Goal: Task Accomplishment & Management: Use online tool/utility

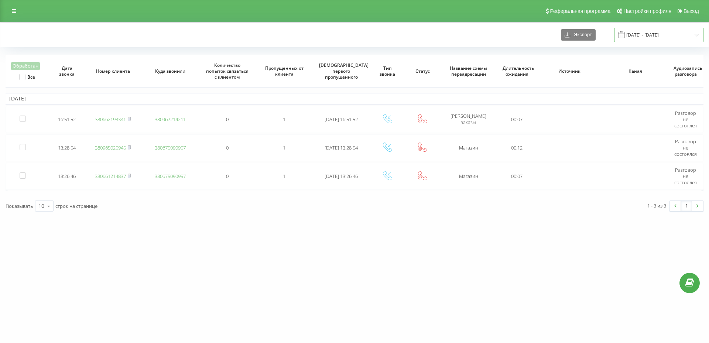
click at [651, 37] on input "[DATE] - [DATE]" at bounding box center [658, 35] width 89 height 14
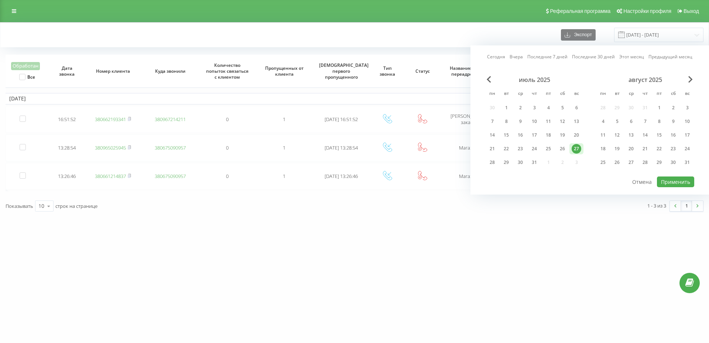
click at [500, 58] on link "Сегодня" at bounding box center [496, 56] width 18 height 7
click at [688, 178] on button "Применить" at bounding box center [675, 182] width 37 height 11
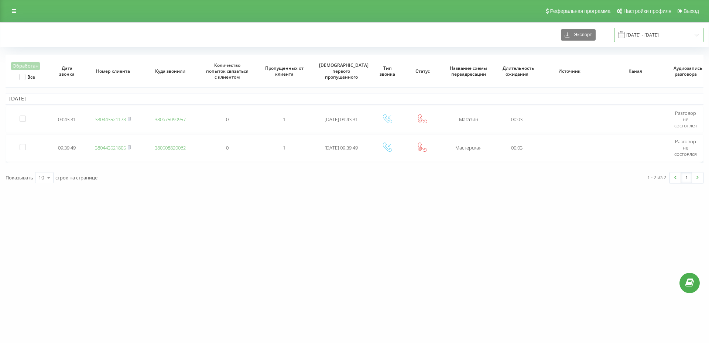
click at [665, 31] on input "[DATE] - [DATE]" at bounding box center [658, 35] width 89 height 14
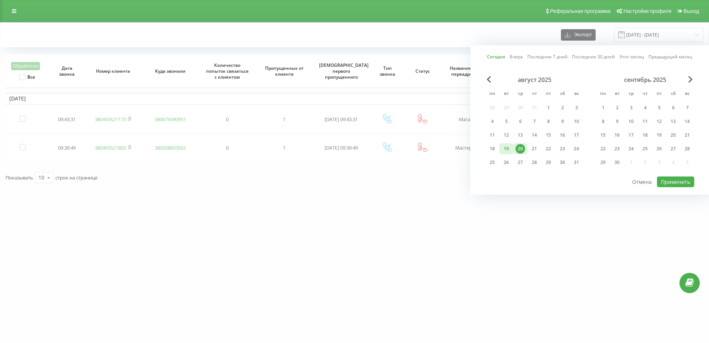
click at [508, 149] on div "19" at bounding box center [507, 149] width 10 height 10
click at [675, 186] on button "Применить" at bounding box center [675, 182] width 37 height 11
type input "[DATE] - [DATE]"
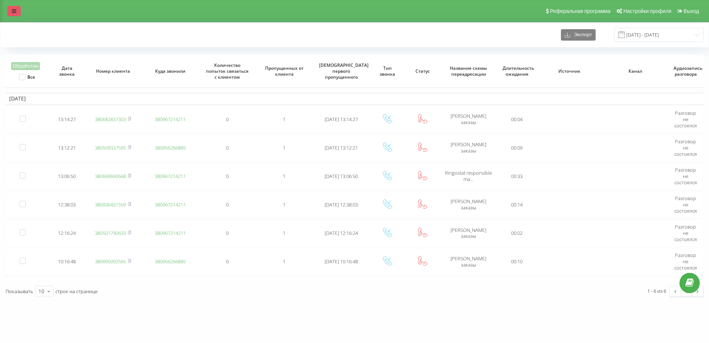
click at [8, 11] on link at bounding box center [13, 11] width 13 height 10
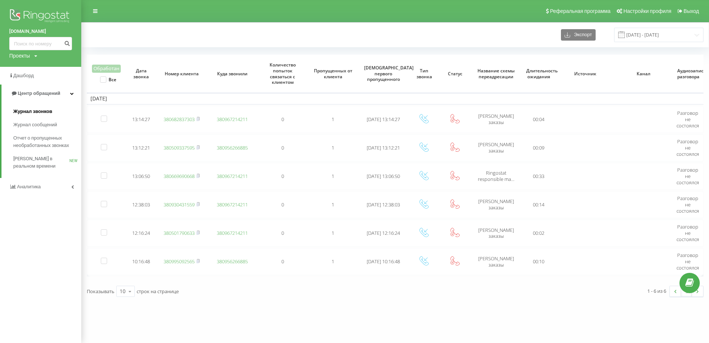
click at [33, 111] on span "Журнал звонков" at bounding box center [32, 111] width 39 height 7
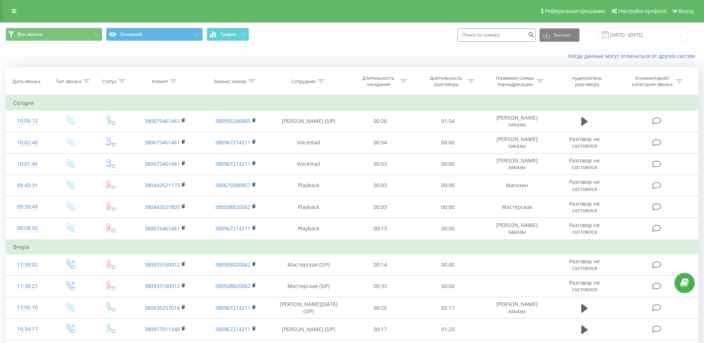
click at [484, 38] on input at bounding box center [496, 34] width 78 height 13
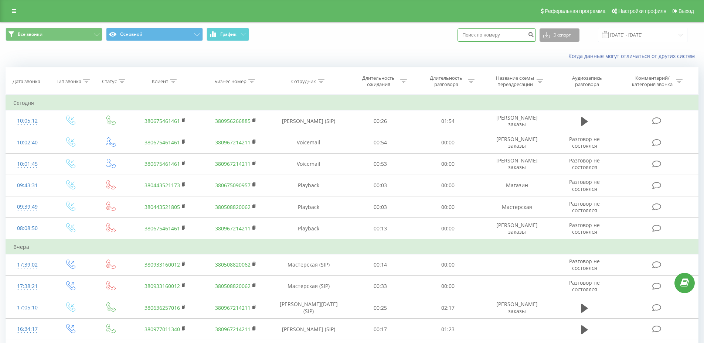
paste input "380675461461"
type input "380675461461"
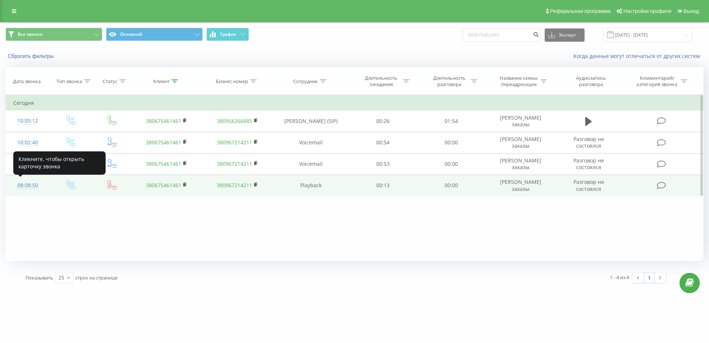
click at [33, 187] on div "08:08:50" at bounding box center [27, 185] width 29 height 14
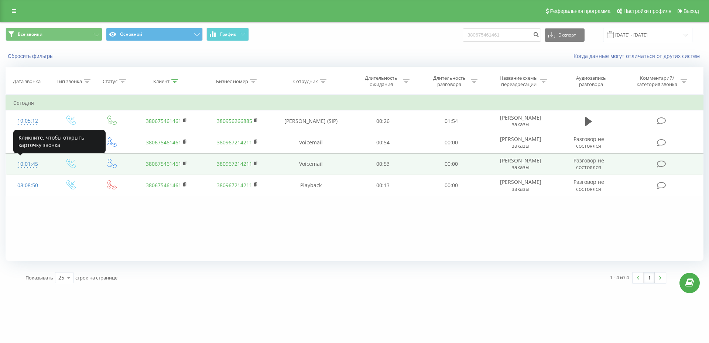
click at [28, 166] on div "10:01:45" at bounding box center [27, 164] width 29 height 14
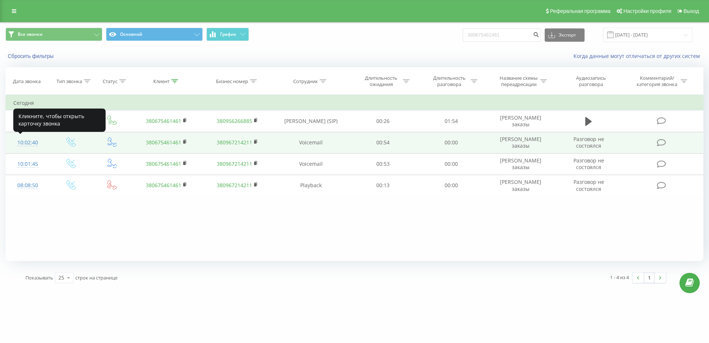
click at [28, 145] on div "10:02:40" at bounding box center [27, 143] width 29 height 14
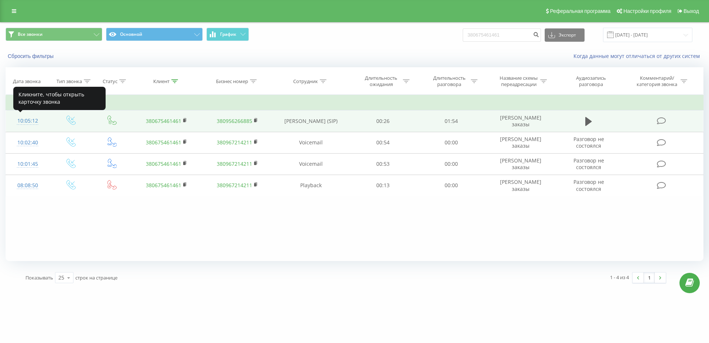
click at [31, 123] on div "10:05:12" at bounding box center [27, 121] width 29 height 14
